Goal: Complete application form

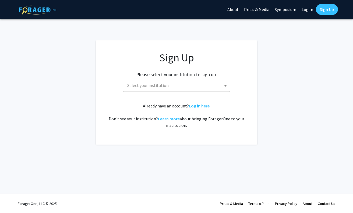
click at [212, 86] on span "Select your institution" at bounding box center [177, 85] width 105 height 11
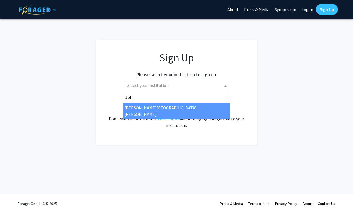
type input "Joh"
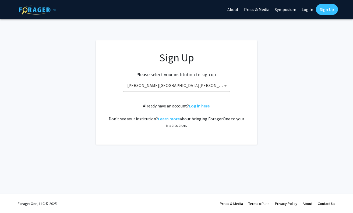
select select "1"
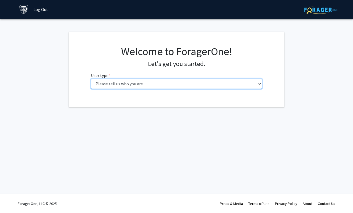
select select "2: masters"
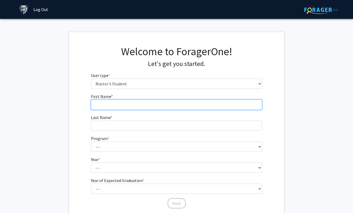
click at [197, 102] on input "First Name * required" at bounding box center [176, 105] width 171 height 10
type input "Junxuan"
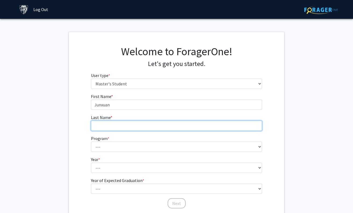
click at [162, 121] on input "Last Name * required" at bounding box center [176, 126] width 171 height 10
type input "Li"
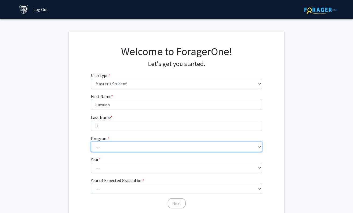
select select "100: 85"
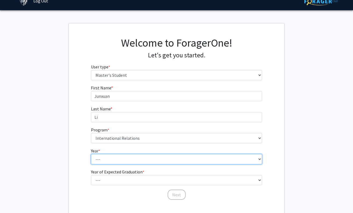
select select "1: first_year"
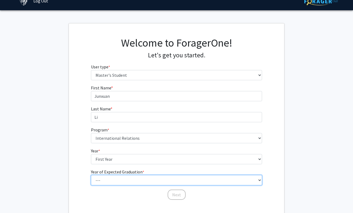
select select "3: 2027"
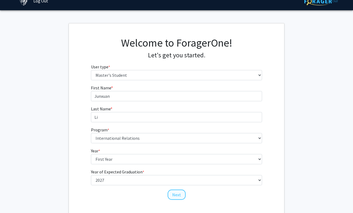
click at [176, 193] on button "Next" at bounding box center [177, 194] width 18 height 10
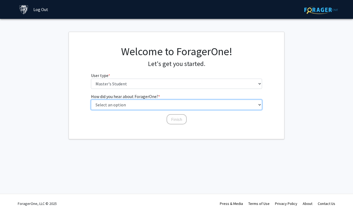
select select "3: university_website"
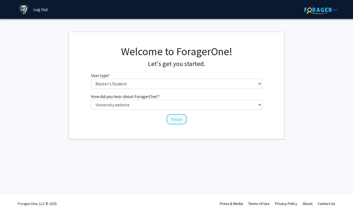
click at [175, 118] on button "Finish" at bounding box center [177, 119] width 20 height 10
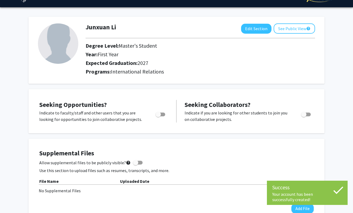
scroll to position [14, 0]
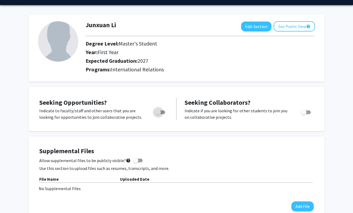
click at [162, 111] on label "Toggle" at bounding box center [159, 112] width 12 height 6
click at [158, 114] on input "Are you actively seeking opportunities?" at bounding box center [158, 114] width 0 height 0
checkbox input "true"
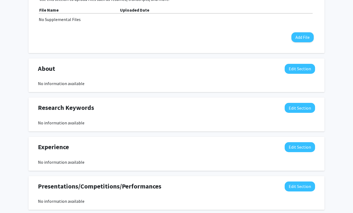
scroll to position [185, 0]
